Goal: Task Accomplishment & Management: Use online tool/utility

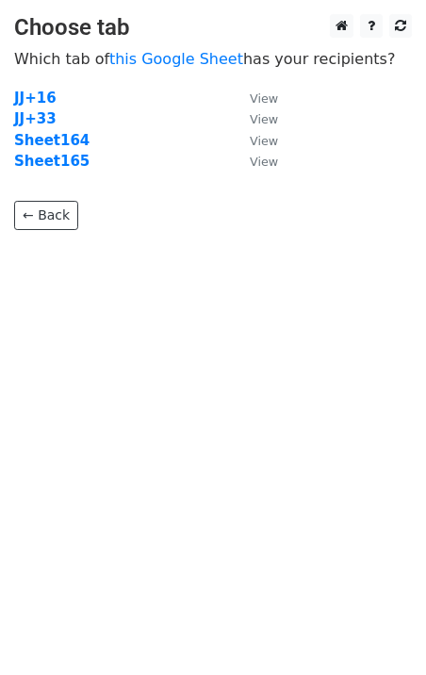
click at [57, 172] on p "← Back" at bounding box center [213, 200] width 398 height 57
click at [63, 166] on strong "Sheet165" at bounding box center [51, 161] width 75 height 17
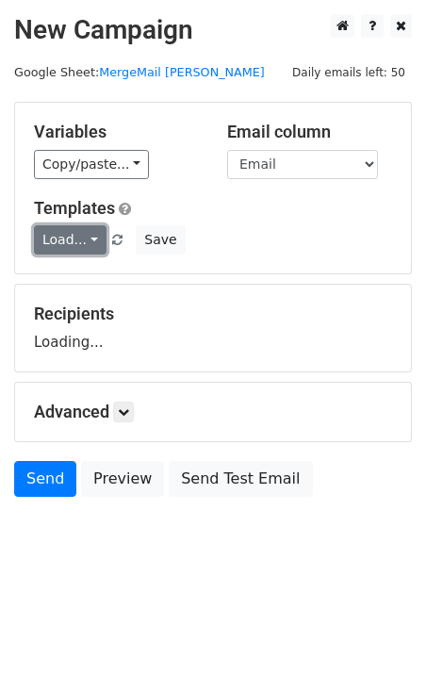
drag, startPoint x: 0, startPoint y: 0, endPoint x: 59, endPoint y: 241, distance: 248.4
click at [59, 241] on link "Load..." at bounding box center [70, 239] width 73 height 29
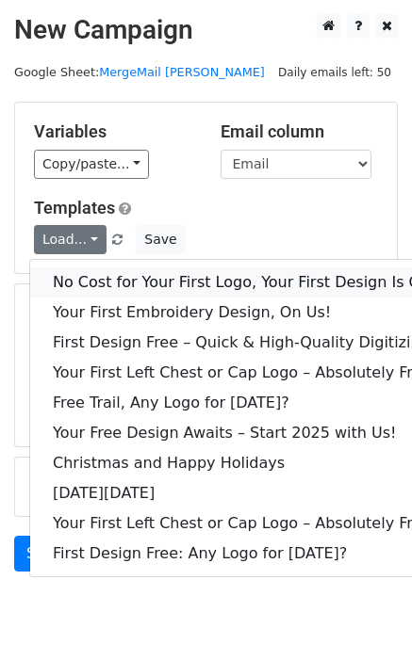
click at [94, 276] on link "No Cost for Your First Logo, Your First Design Is On Us!" at bounding box center [256, 283] width 452 height 30
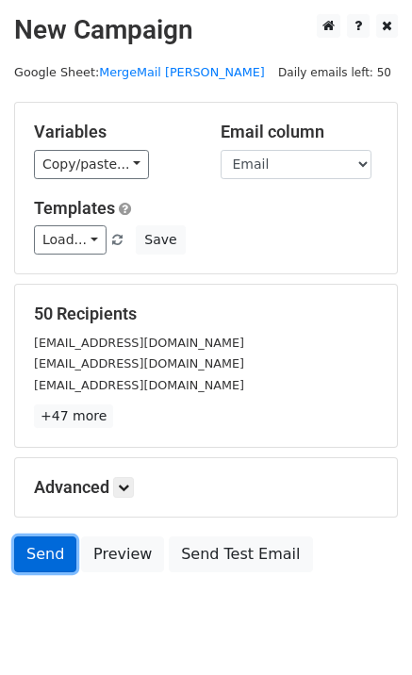
click at [50, 553] on link "Send" at bounding box center [45, 554] width 62 height 36
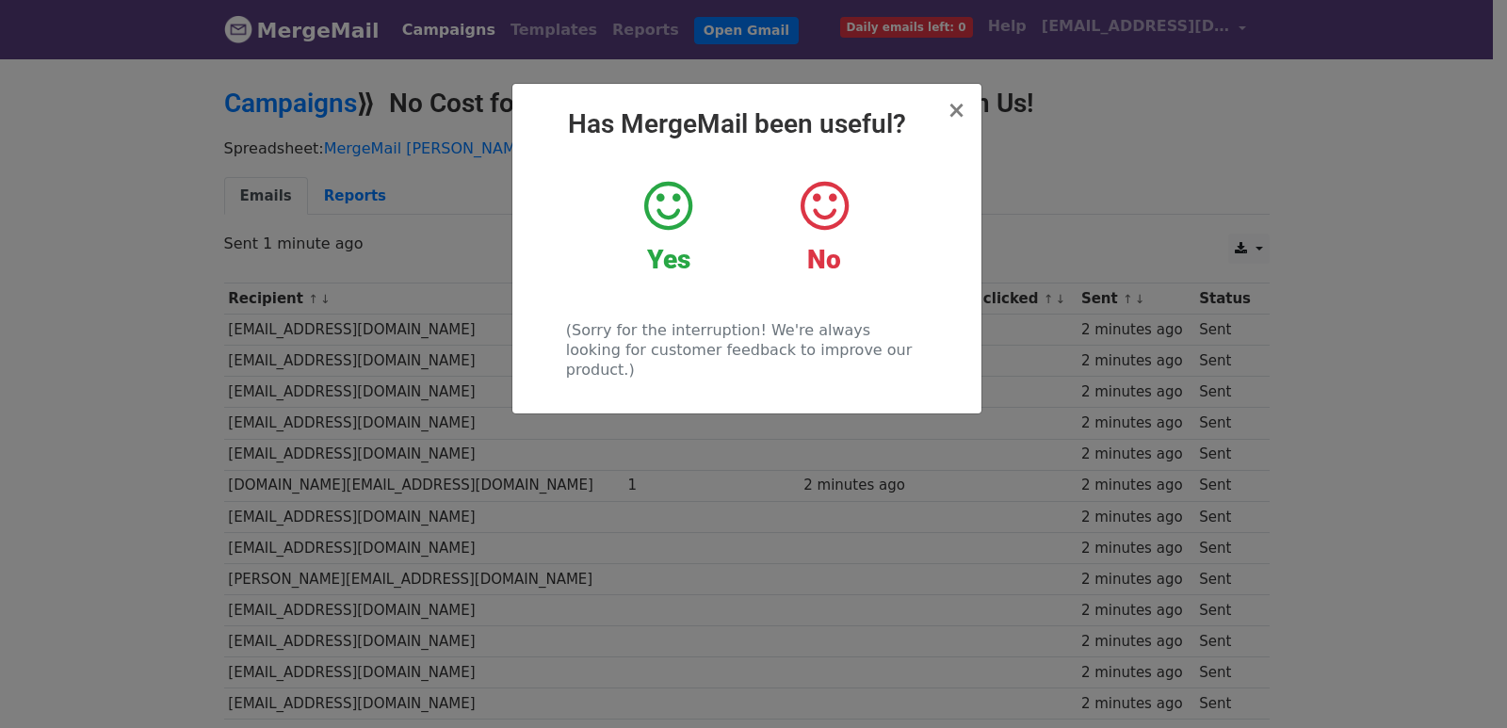
click at [370, 271] on div "× Has MergeMail been useful? Yes No (Sorry for the interruption! We're always l…" at bounding box center [753, 393] width 1507 height 672
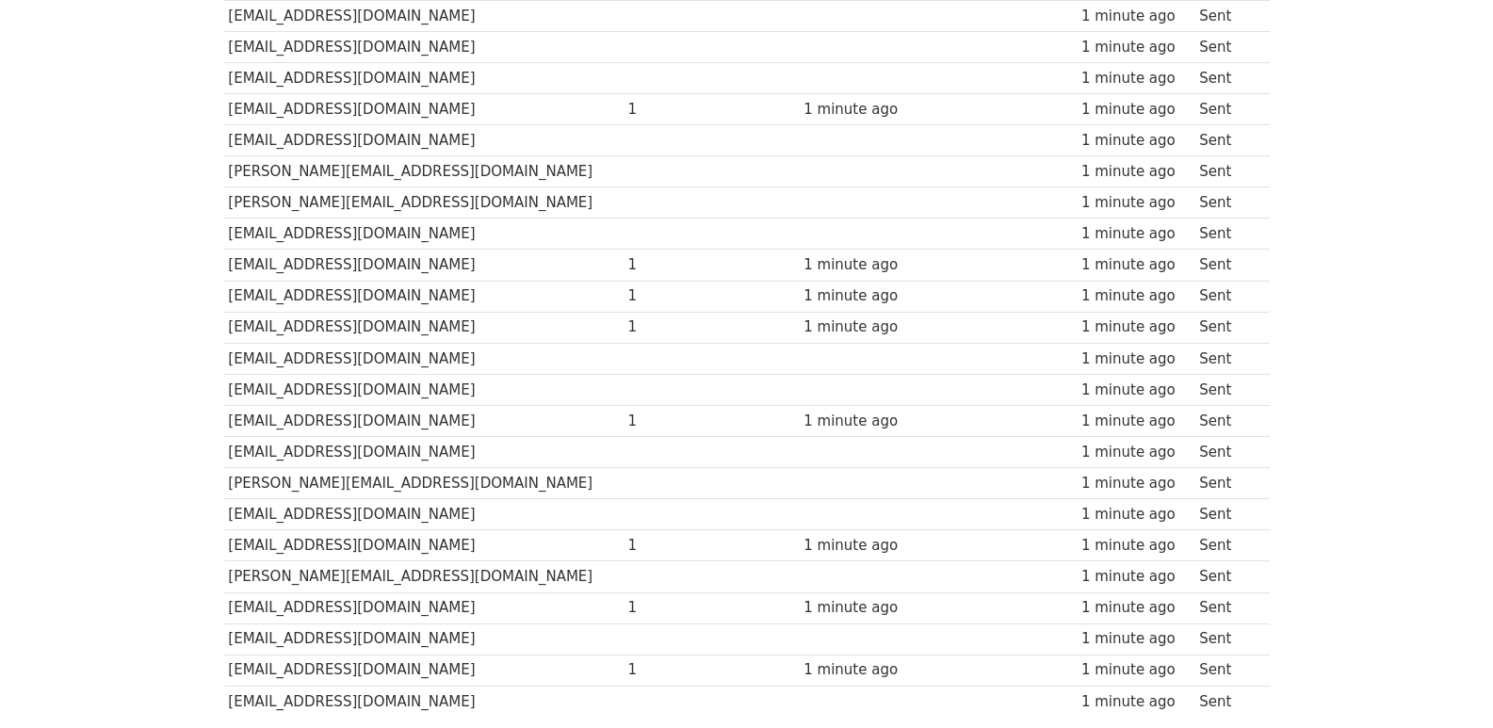
scroll to position [1312, 0]
